Goal: Transaction & Acquisition: Obtain resource

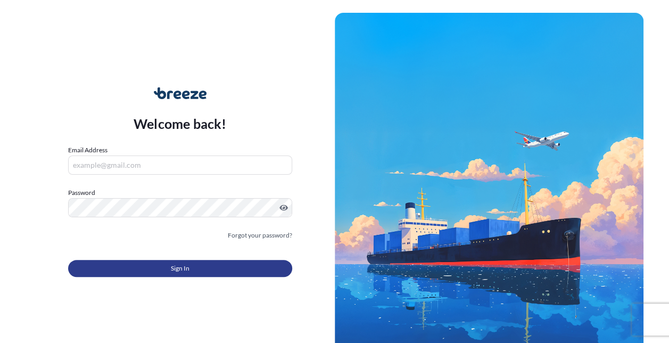
type input "[EMAIL_ADDRESS][PERSON_NAME][DOMAIN_NAME]"
click at [235, 270] on button "Sign In" at bounding box center [180, 268] width 224 height 17
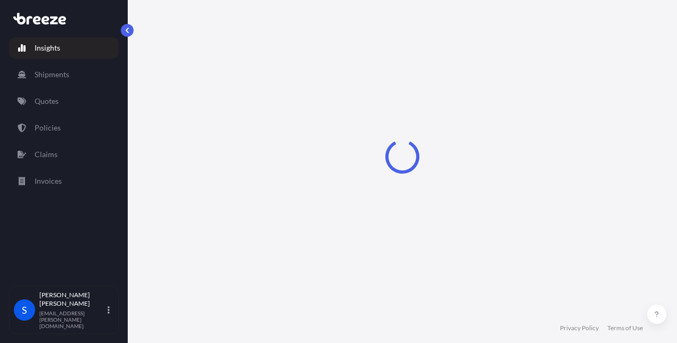
select select "2025"
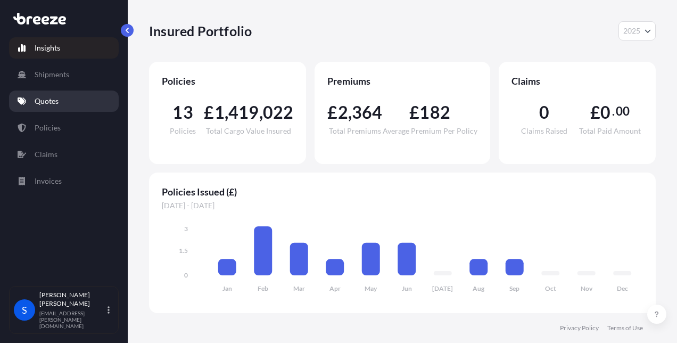
click at [64, 102] on link "Quotes" at bounding box center [64, 100] width 110 height 21
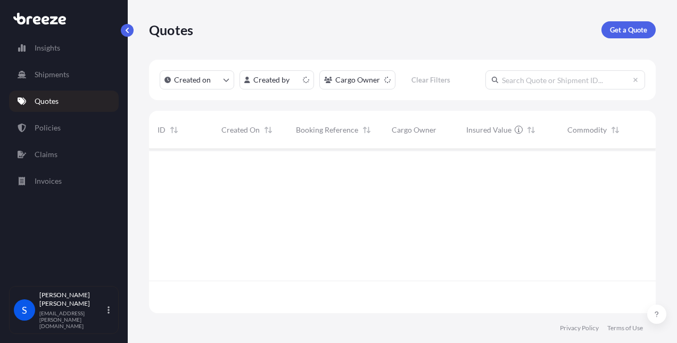
scroll to position [162, 498]
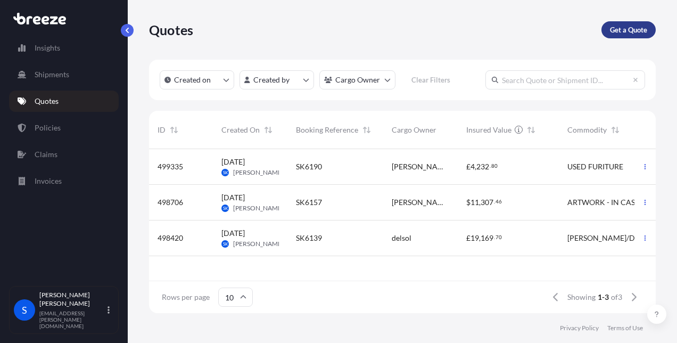
click at [626, 30] on p "Get a Quote" at bounding box center [628, 29] width 37 height 11
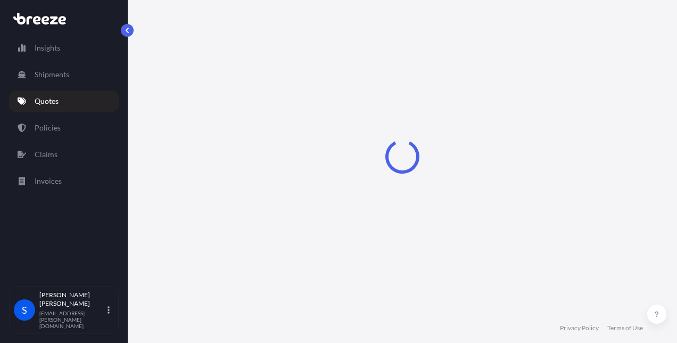
select select "Sea"
select select "1"
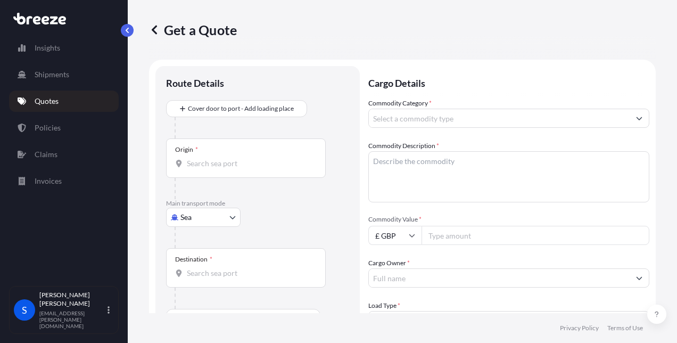
scroll to position [17, 0]
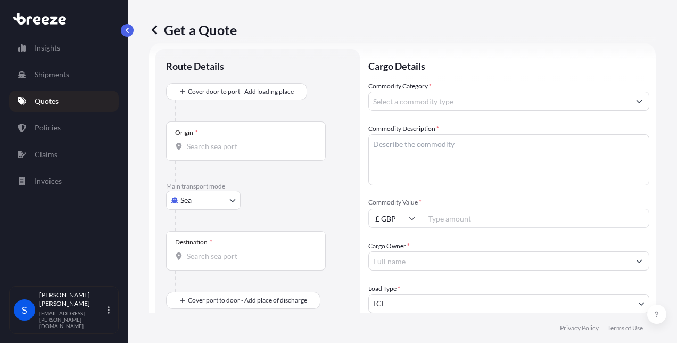
click at [193, 203] on body "Insights Shipments Quotes Policies Claims Invoices S [PERSON_NAME] [PERSON_NAME…" at bounding box center [338, 171] width 677 height 343
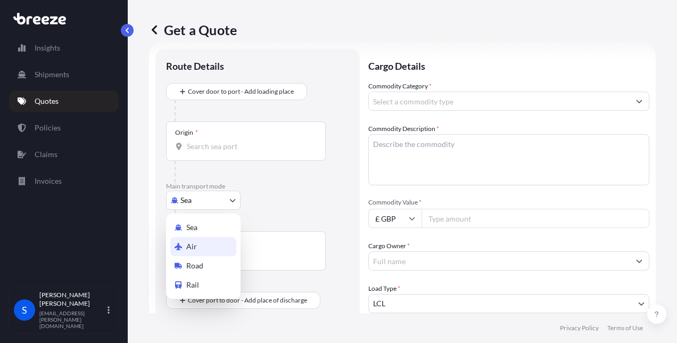
click at [192, 248] on span "Air" at bounding box center [191, 246] width 11 height 11
select select "Air"
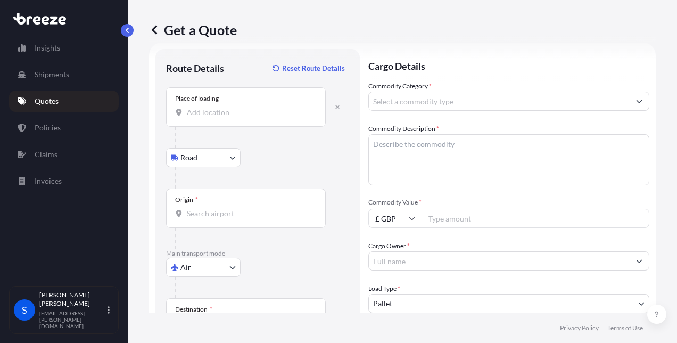
click at [218, 118] on div "Place of loading" at bounding box center [246, 106] width 160 height 39
click at [218, 118] on input "Place of loading" at bounding box center [250, 112] width 126 height 11
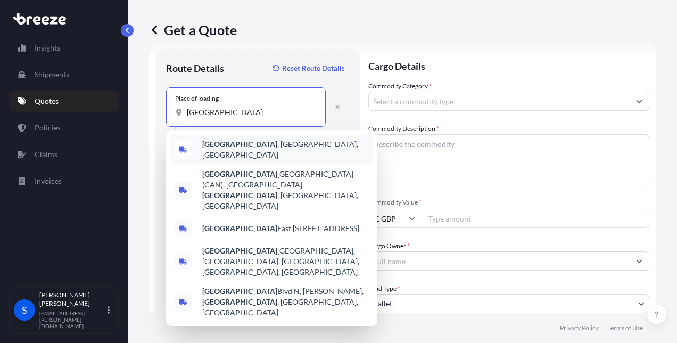
click at [232, 147] on b "[GEOGRAPHIC_DATA]" at bounding box center [239, 143] width 75 height 9
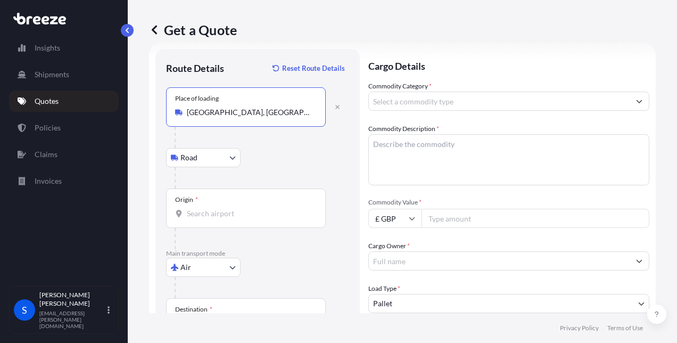
type input "[GEOGRAPHIC_DATA], [GEOGRAPHIC_DATA], [GEOGRAPHIC_DATA]"
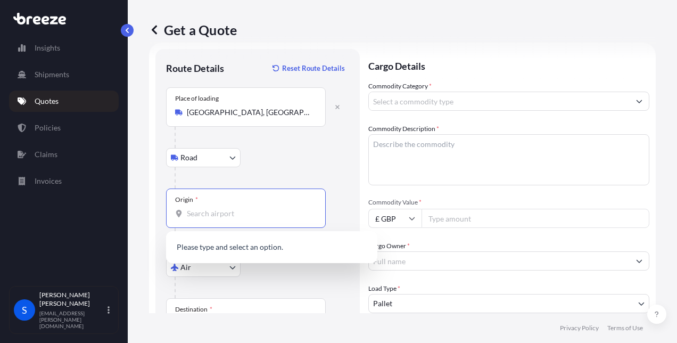
click at [199, 217] on input "Origin *" at bounding box center [250, 213] width 126 height 11
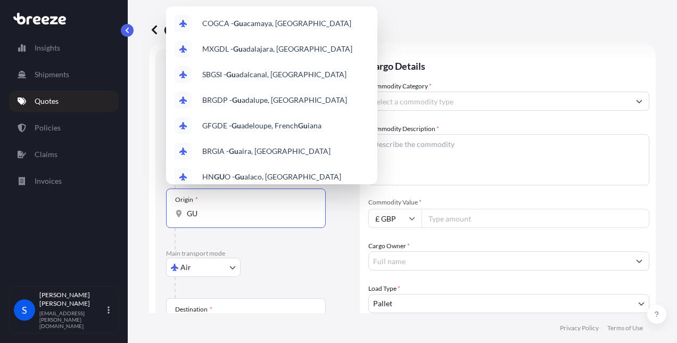
type input "G"
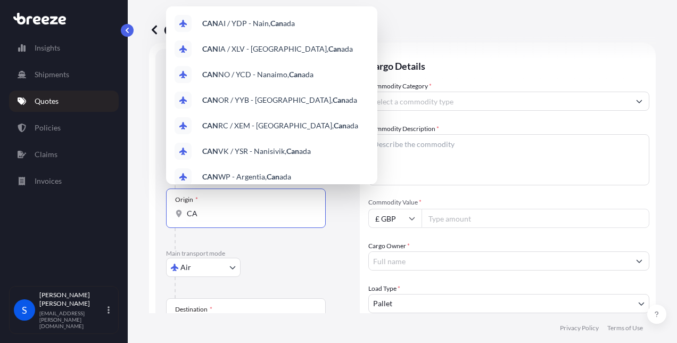
type input "C"
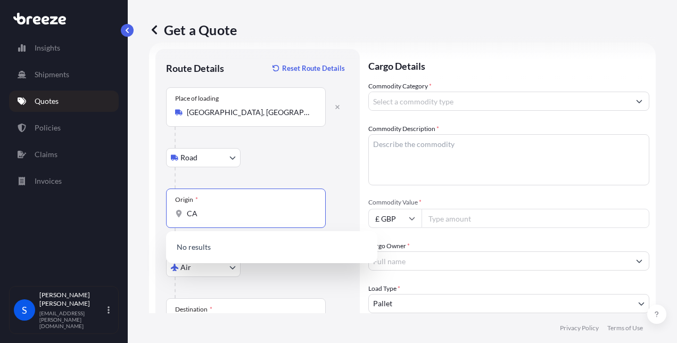
type input "C"
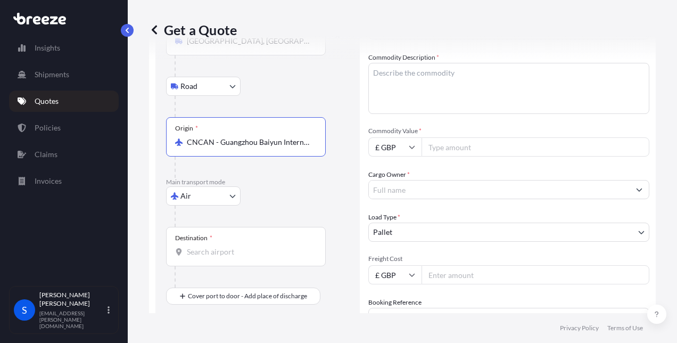
scroll to position [102, 0]
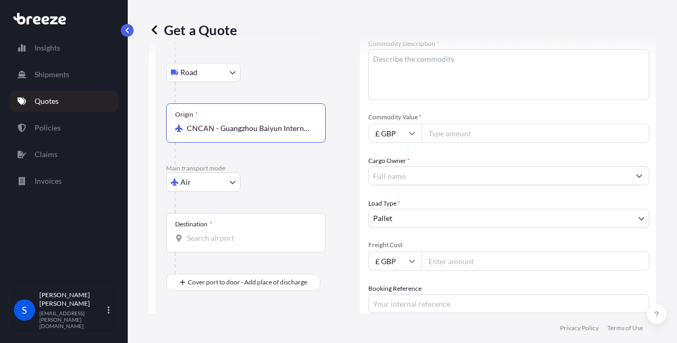
type input "CNCAN - Guangzhou Baiyun International Apt, [GEOGRAPHIC_DATA]"
click at [194, 242] on input "Destination *" at bounding box center [250, 238] width 126 height 11
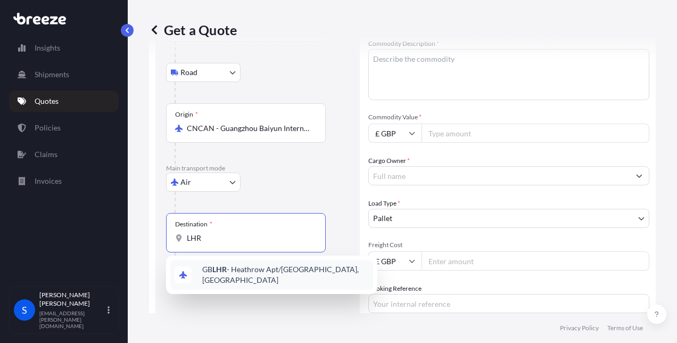
click at [242, 270] on span "GB LHR - Heathrow Apt/[GEOGRAPHIC_DATA], [GEOGRAPHIC_DATA]" at bounding box center [285, 274] width 167 height 21
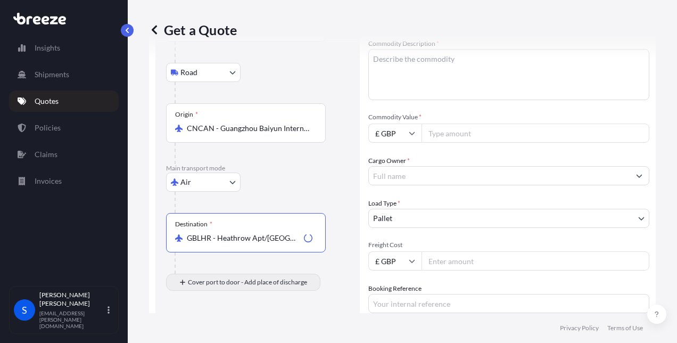
type input "GBLHR - Heathrow Apt/[GEOGRAPHIC_DATA], [GEOGRAPHIC_DATA]"
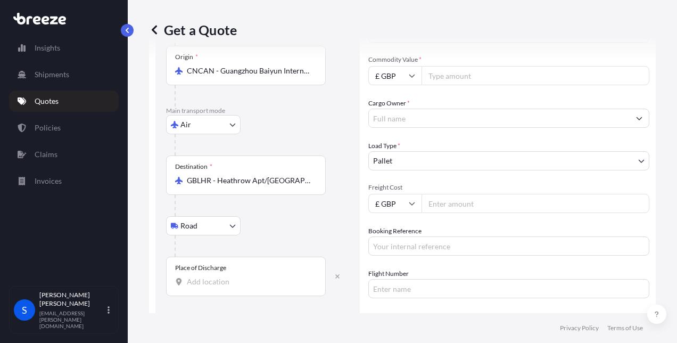
scroll to position [166, 0]
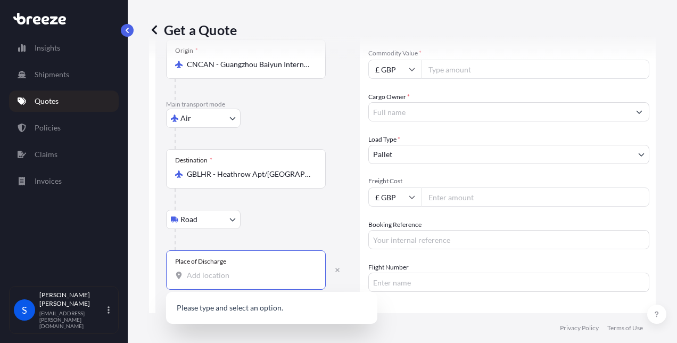
click at [257, 276] on input "Place of Discharge" at bounding box center [250, 275] width 126 height 11
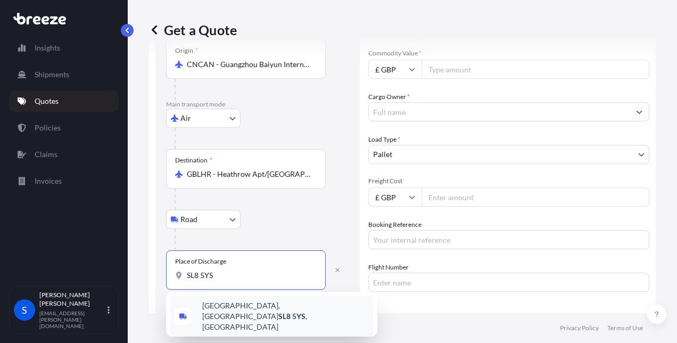
click at [251, 308] on span "[STREET_ADDRESS]" at bounding box center [285, 316] width 167 height 32
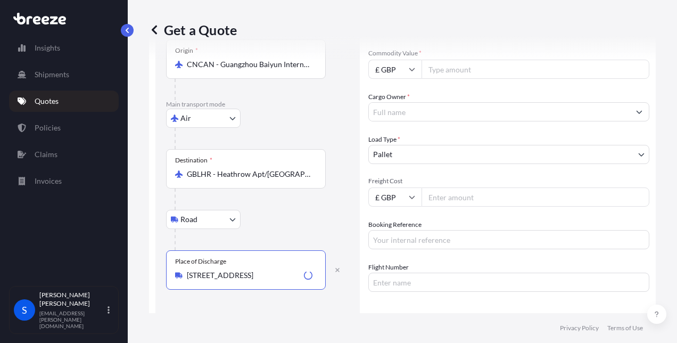
type input "[STREET_ADDRESS]"
click at [453, 72] on input "Commodity Value *" at bounding box center [536, 69] width 228 height 19
paste input "49633.55"
type input "49633.55"
click at [411, 69] on icon at bounding box center [412, 69] width 6 height 3
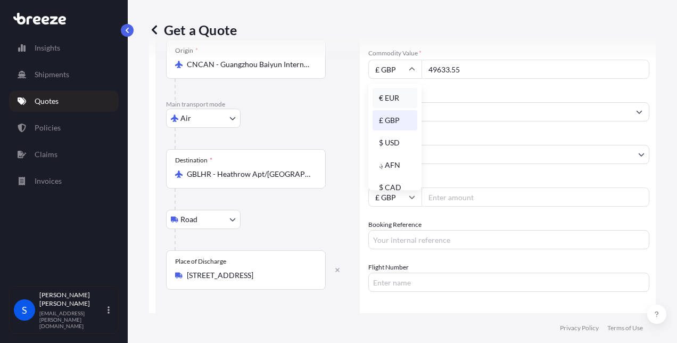
click at [396, 96] on div "€ EUR" at bounding box center [395, 98] width 45 height 20
type input "€ EUR"
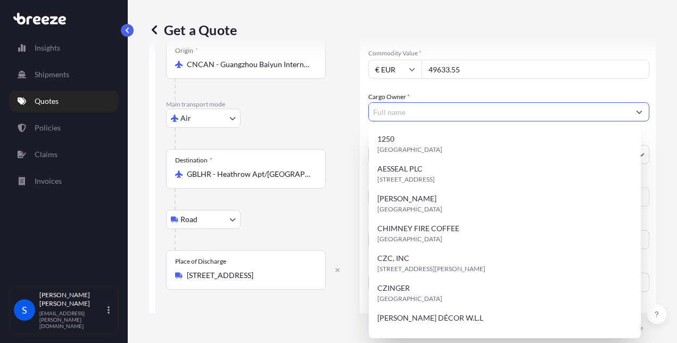
click at [396, 108] on input "Cargo Owner *" at bounding box center [499, 111] width 261 height 19
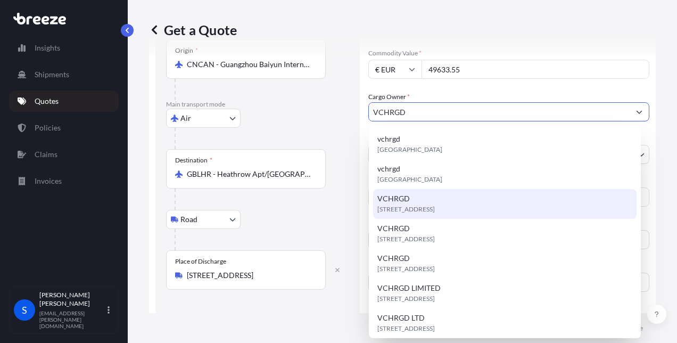
click at [396, 197] on span "VCHRGD" at bounding box center [393, 198] width 32 height 11
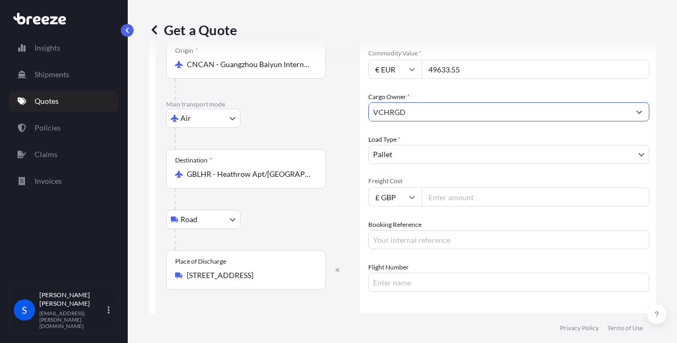
type input "VCHRGD"
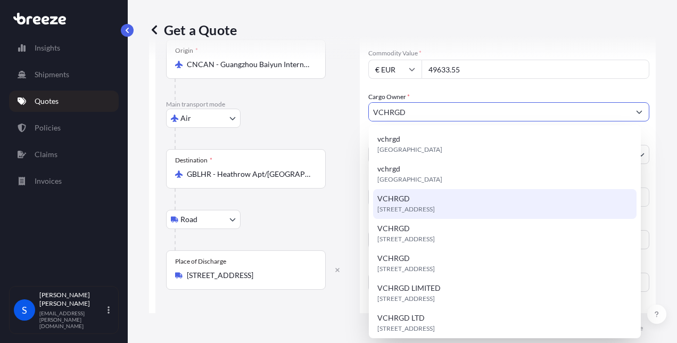
click at [416, 204] on span "[STREET_ADDRESS]" at bounding box center [405, 209] width 57 height 11
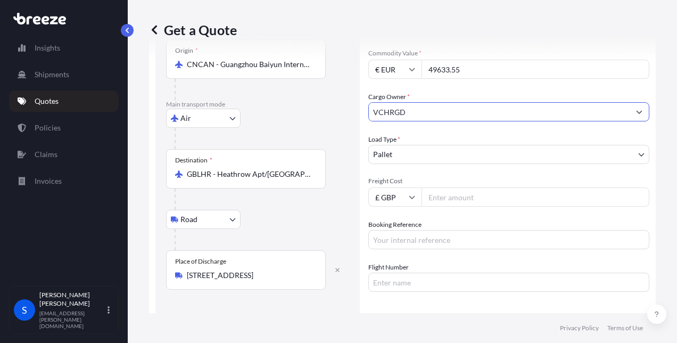
click at [463, 193] on input "Freight Cost" at bounding box center [536, 196] width 228 height 19
paste input "5967.2"
type input "5967.2"
click at [412, 238] on input "Booking Reference" at bounding box center [508, 239] width 281 height 19
type input "UK.00217"
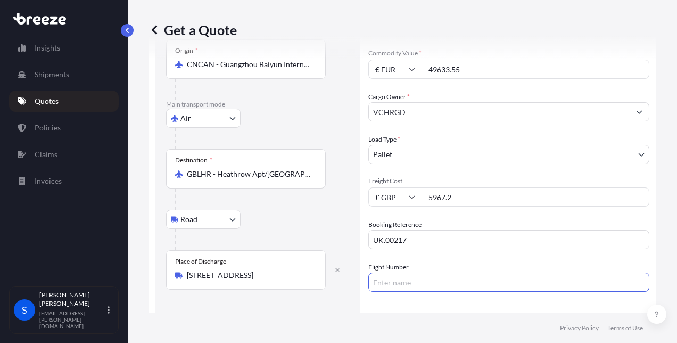
drag, startPoint x: 390, startPoint y: 277, endPoint x: 386, endPoint y: 284, distance: 7.6
click at [390, 277] on input "Flight Number" at bounding box center [508, 282] width 281 height 19
paste input "157-35738345"
click at [390, 282] on input "157-35738345" at bounding box center [508, 282] width 281 height 19
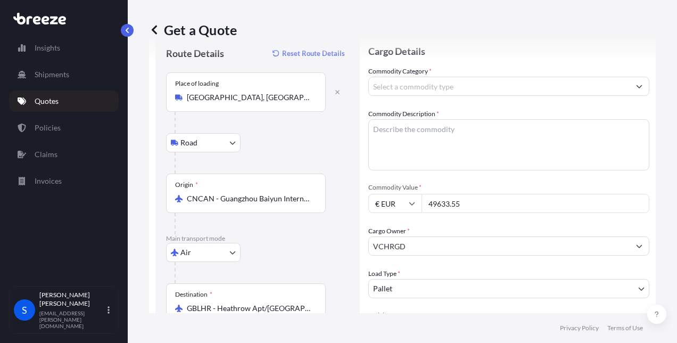
scroll to position [24, 0]
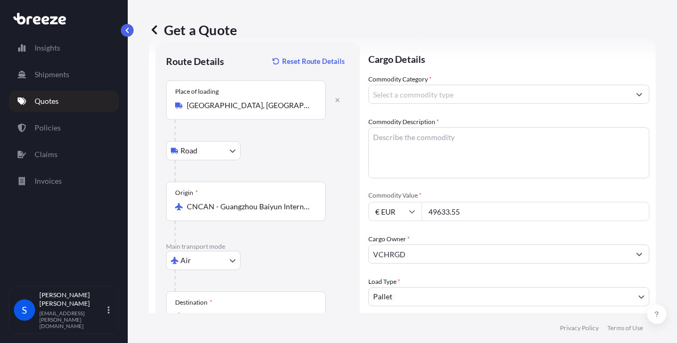
type input "15735738345"
click at [465, 95] on input "Commodity Category *" at bounding box center [499, 94] width 261 height 19
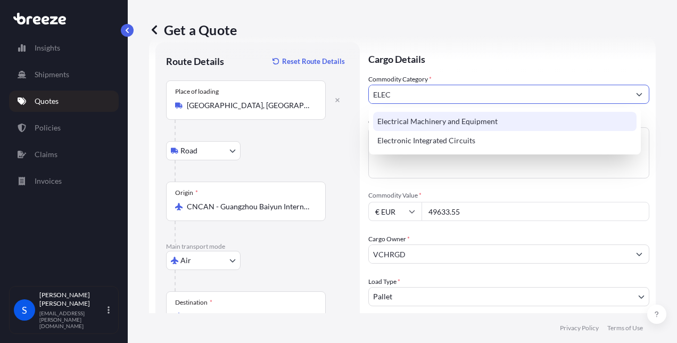
click at [447, 116] on div "Electrical Machinery and Equipment" at bounding box center [504, 121] width 263 height 19
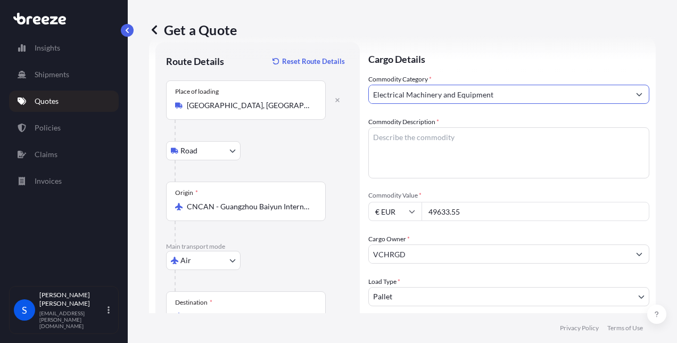
type input "Electrical Machinery and Equipment"
click at [405, 135] on textarea "Commodity Description *" at bounding box center [508, 152] width 281 height 51
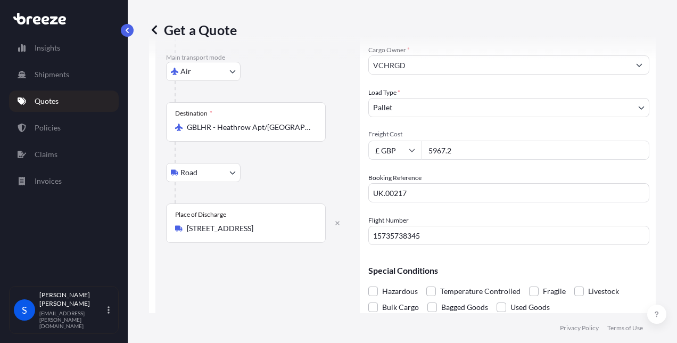
scroll to position [243, 0]
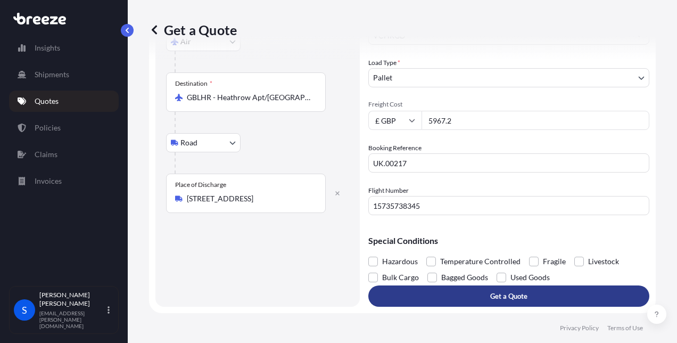
type textarea "WV CHARGER"
click at [472, 292] on button "Get a Quote" at bounding box center [508, 295] width 281 height 21
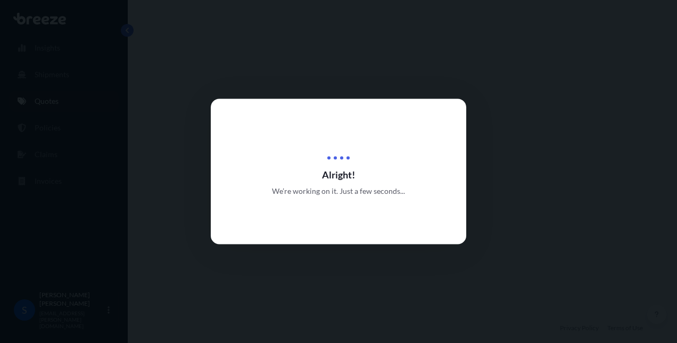
select select "Road"
select select "Air"
select select "Road"
select select "1"
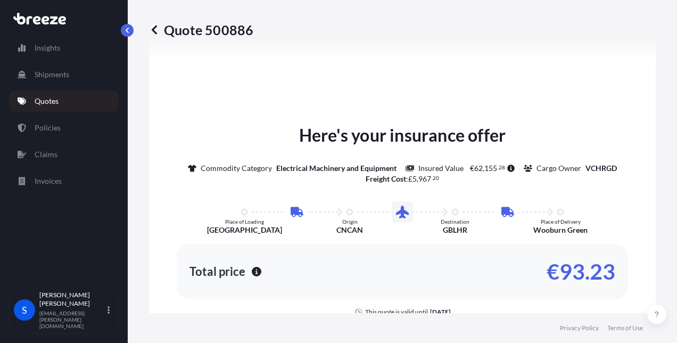
scroll to position [708, 0]
